Goal: Transaction & Acquisition: Purchase product/service

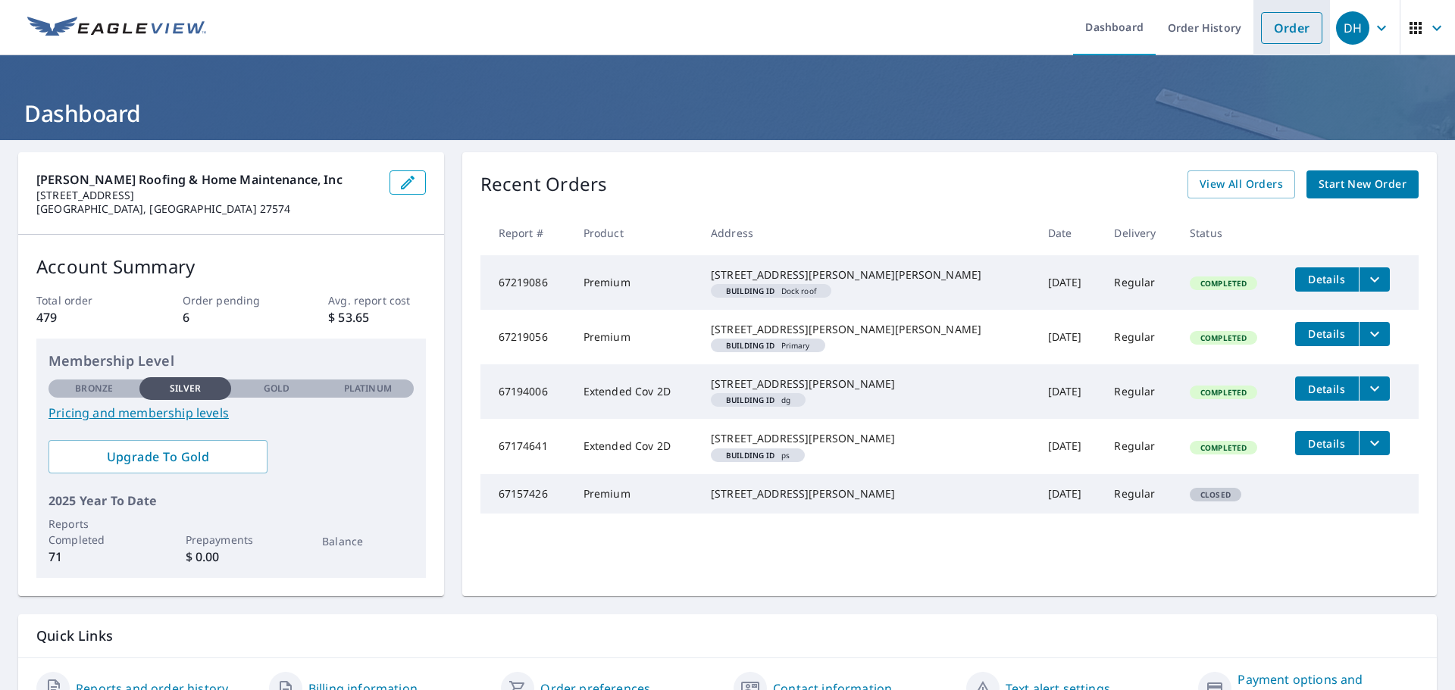
click at [1265, 36] on link "Order" at bounding box center [1291, 28] width 61 height 32
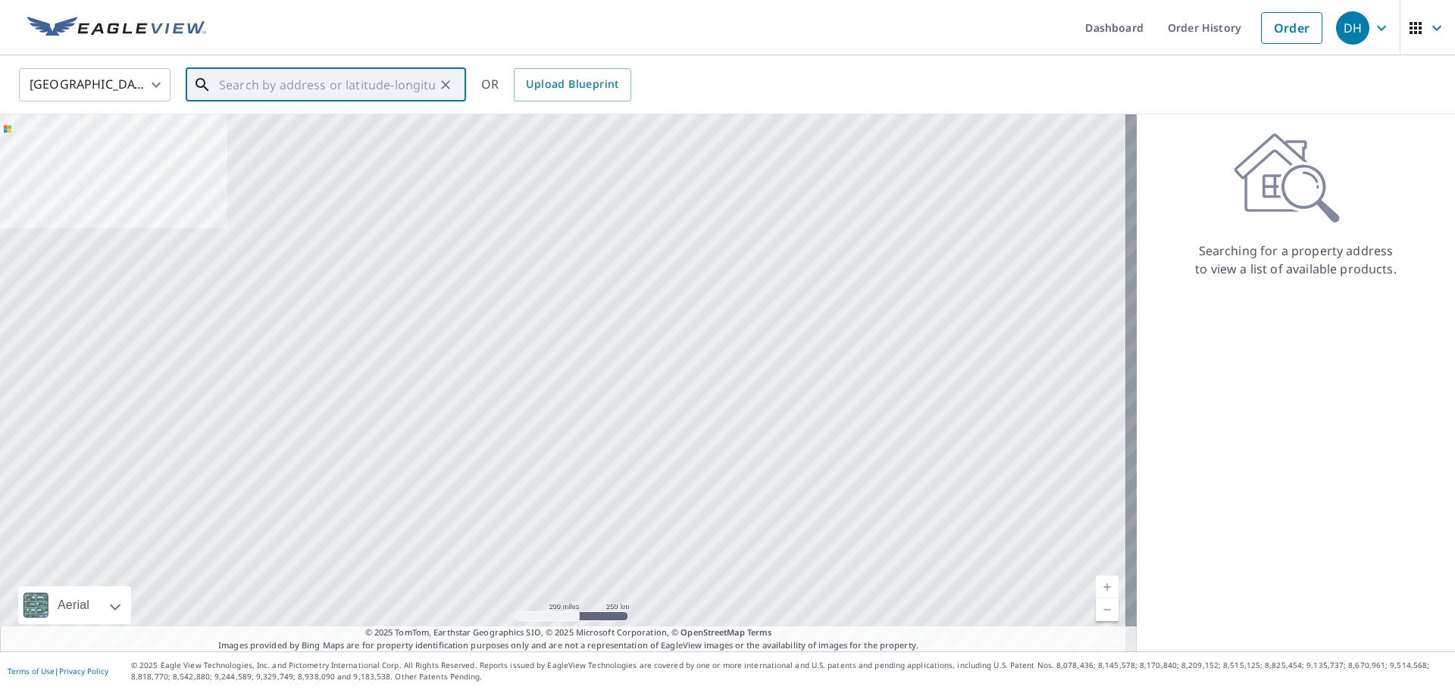
click at [415, 80] on input "text" at bounding box center [327, 85] width 216 height 42
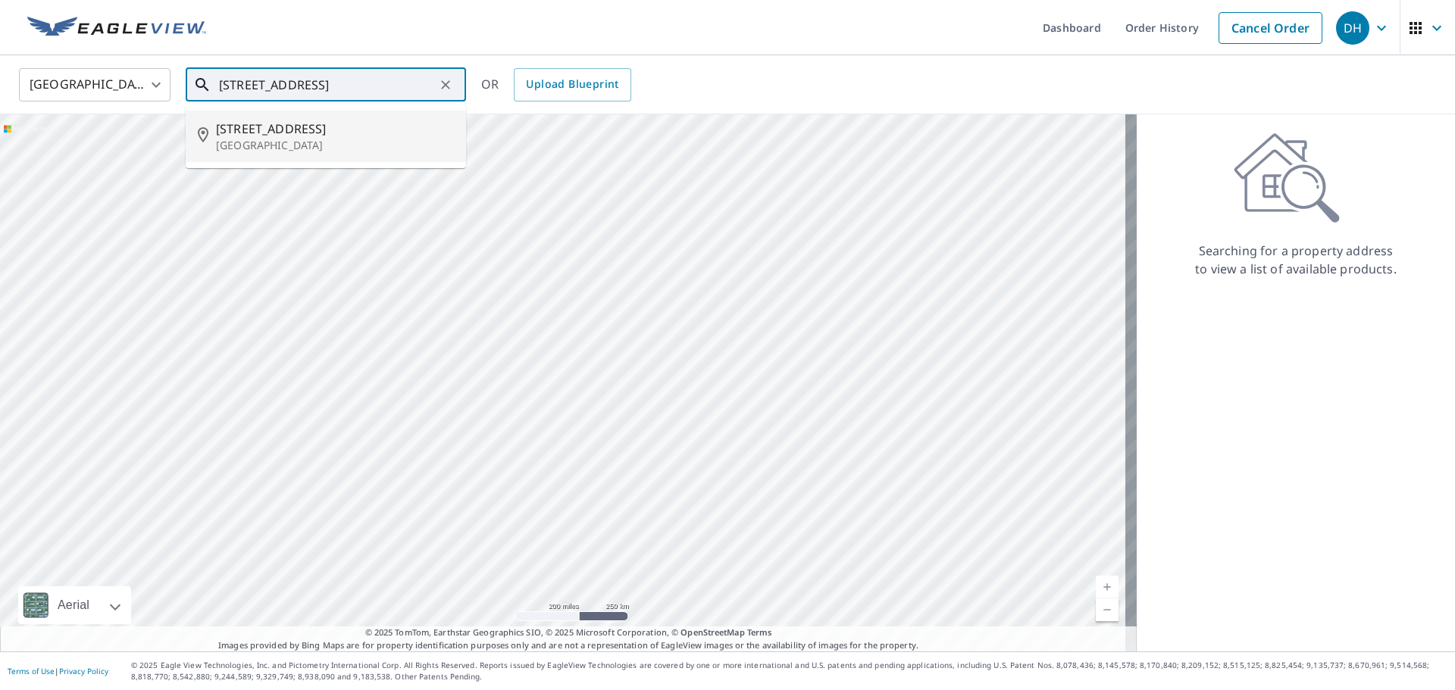
click at [302, 141] on p "[GEOGRAPHIC_DATA]" at bounding box center [335, 145] width 238 height 15
type input "[STREET_ADDRESS]"
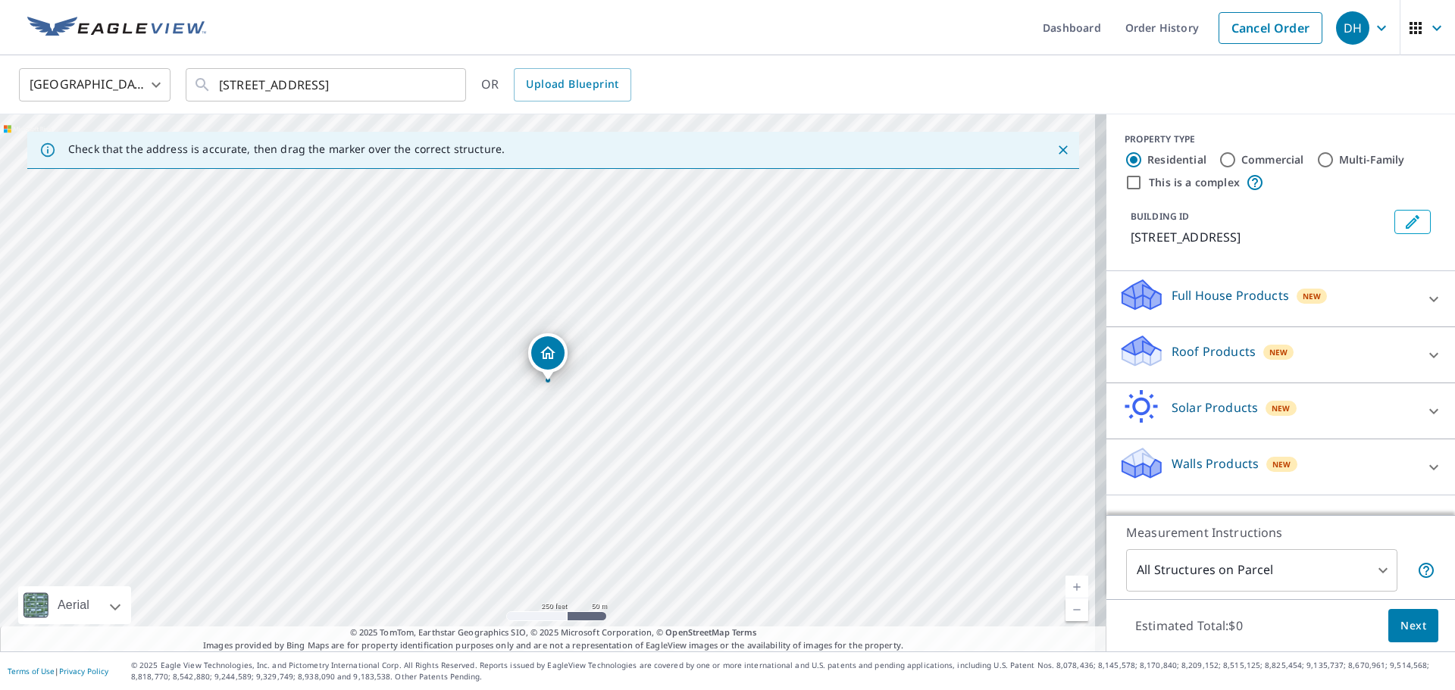
click at [1229, 357] on p "Roof Products" at bounding box center [1214, 352] width 84 height 18
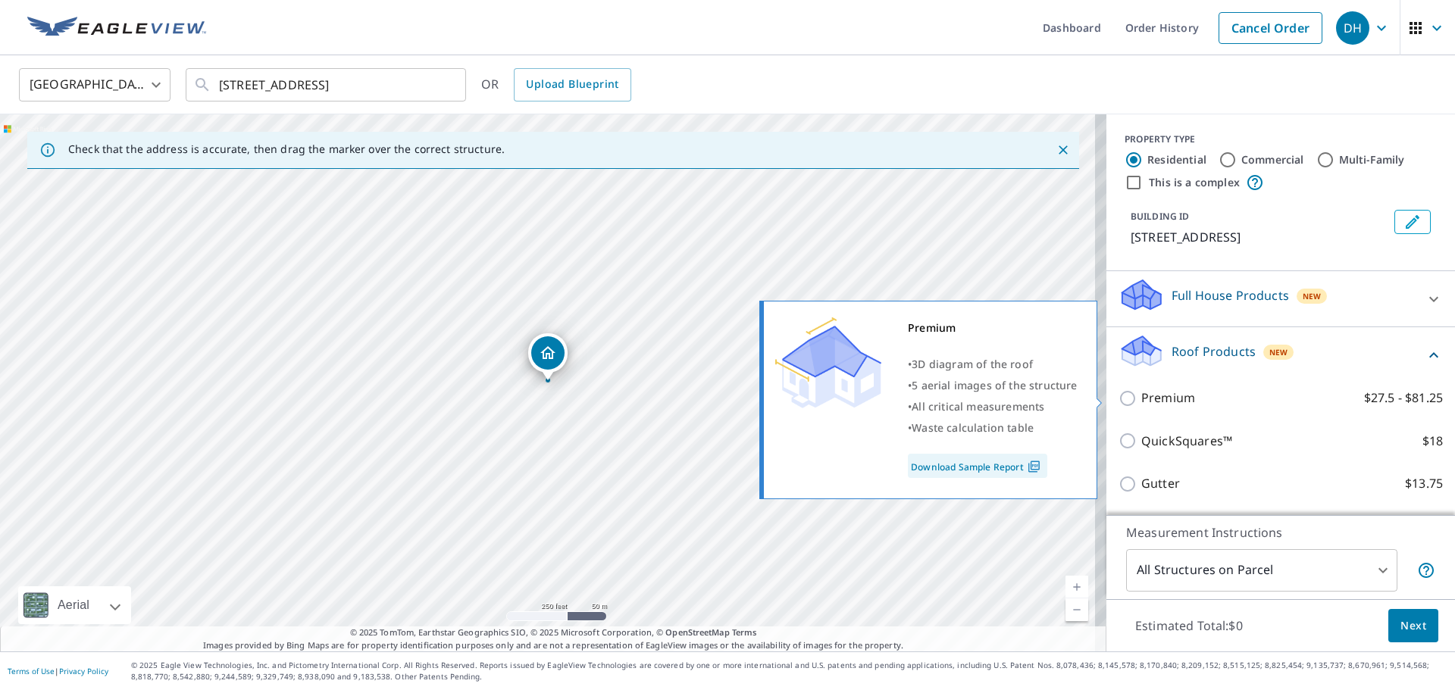
click at [1169, 404] on p "Premium" at bounding box center [1168, 398] width 54 height 19
click at [1141, 404] on input "Premium $27.5 - $81.25" at bounding box center [1130, 399] width 23 height 18
checkbox input "true"
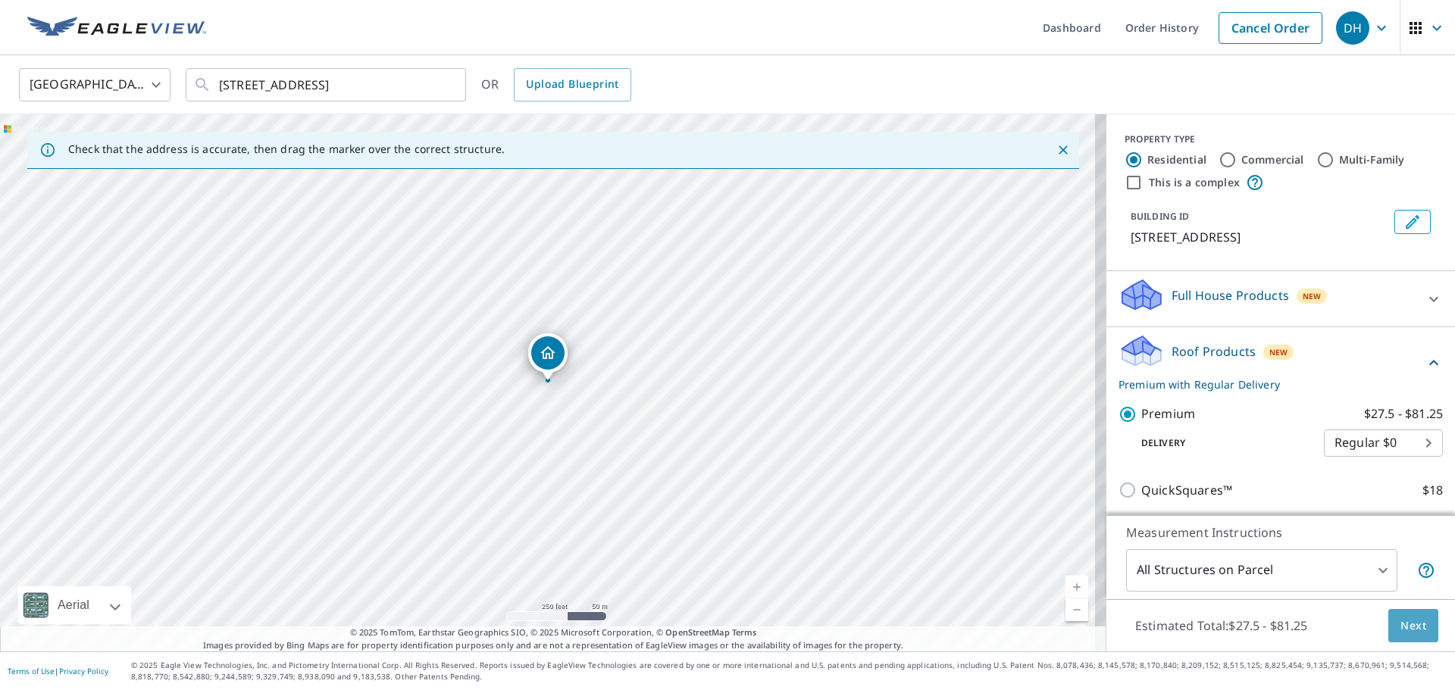
click at [1403, 634] on span "Next" at bounding box center [1414, 626] width 26 height 19
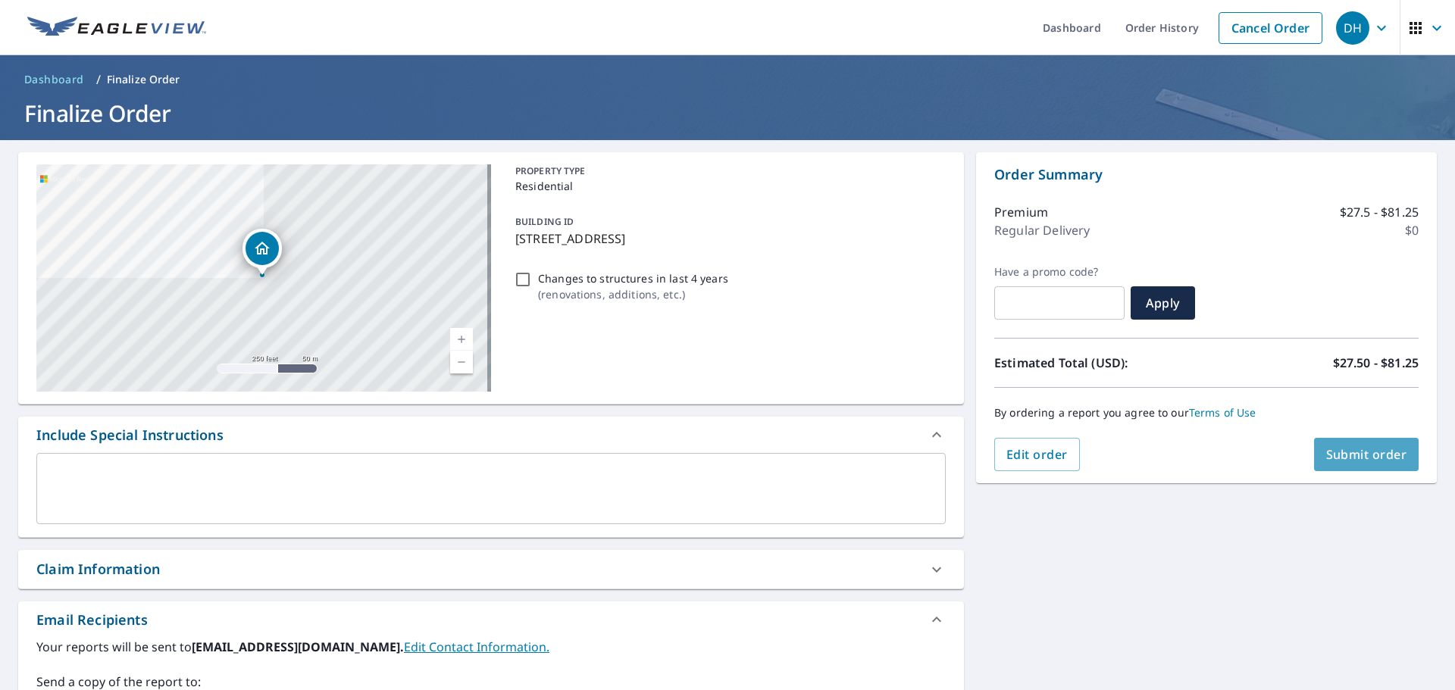
click at [1326, 461] on span "Submit order" at bounding box center [1366, 454] width 81 height 17
